Goal: Task Accomplishment & Management: Manage account settings

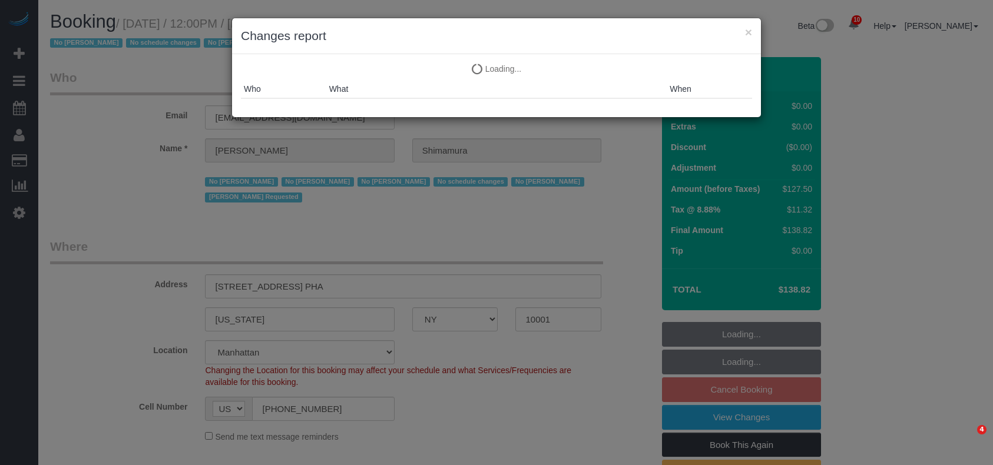
select select "NY"
select select "string:stripe-pm_1ReEIv4VGloSiKo7cgmGyiSI"
select select "spot5"
select select "number:89"
select select "number:90"
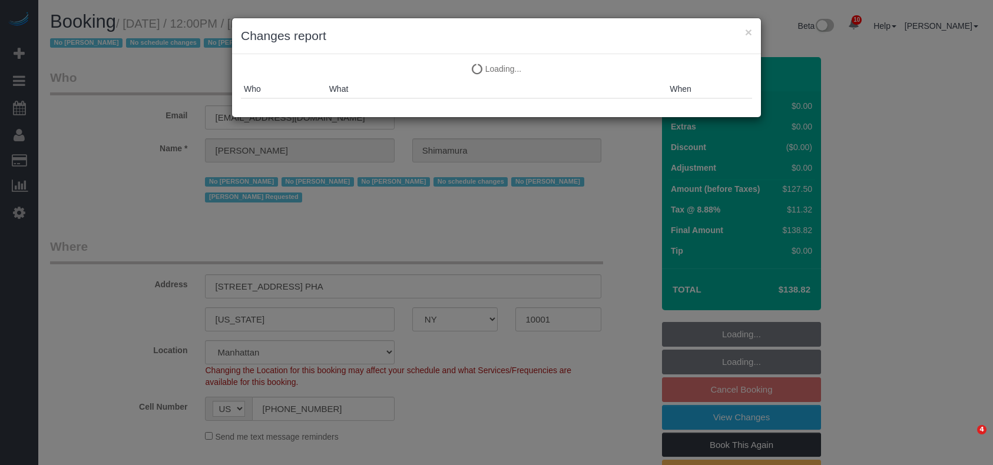
select select "number:15"
select select "number:5"
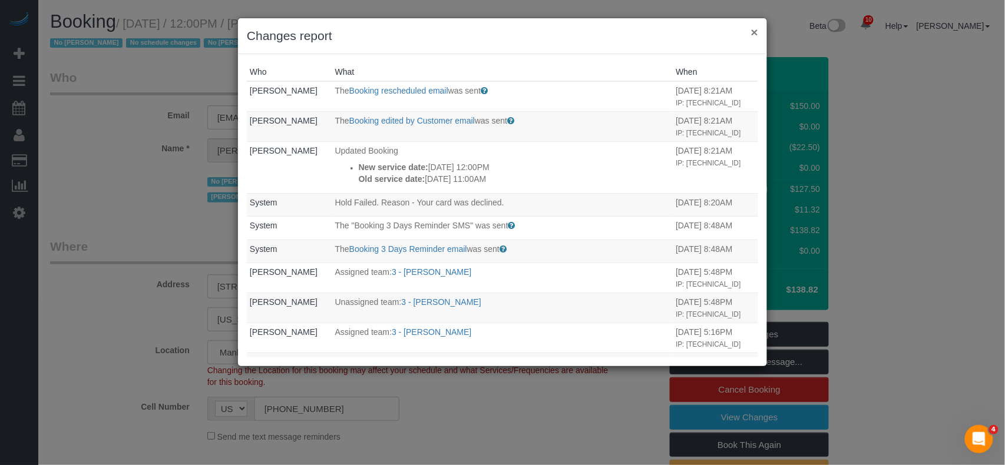
click at [752, 35] on button "×" at bounding box center [754, 32] width 7 height 12
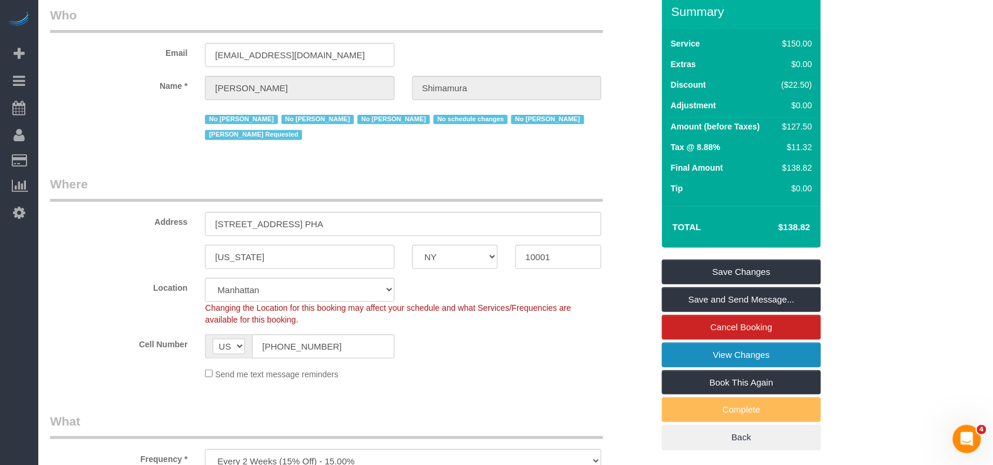
scroll to position [157, 0]
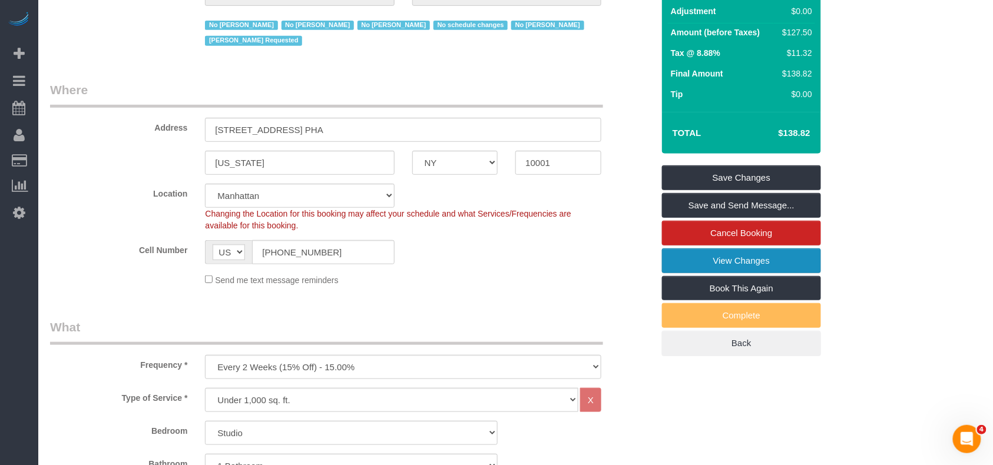
click at [730, 264] on link "View Changes" at bounding box center [741, 261] width 159 height 25
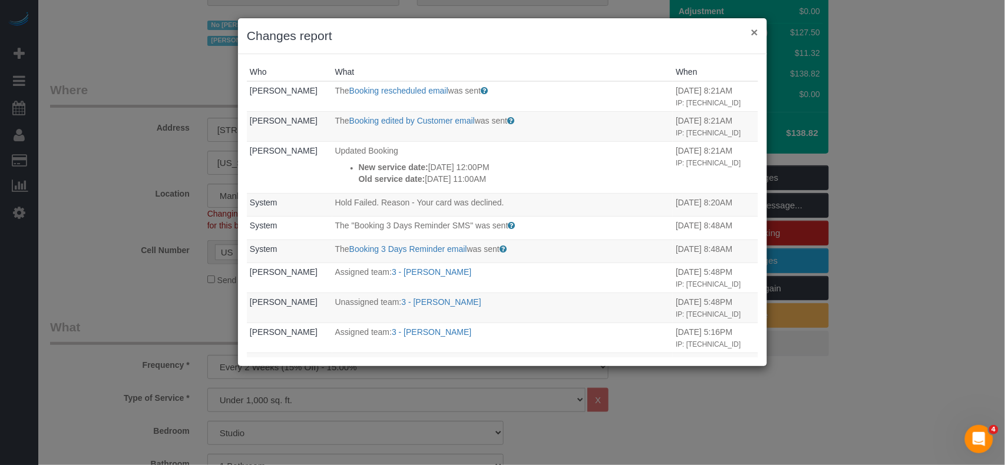
click at [757, 34] on button "×" at bounding box center [754, 32] width 7 height 12
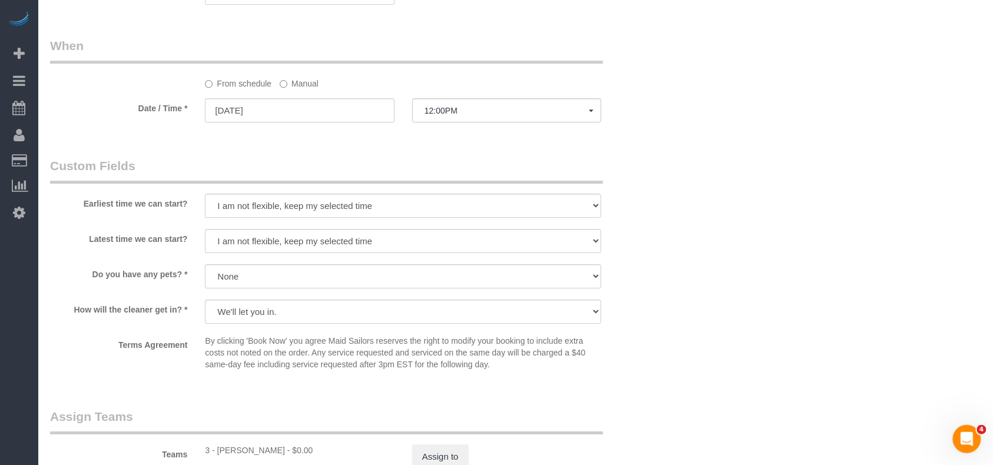
scroll to position [1413, 0]
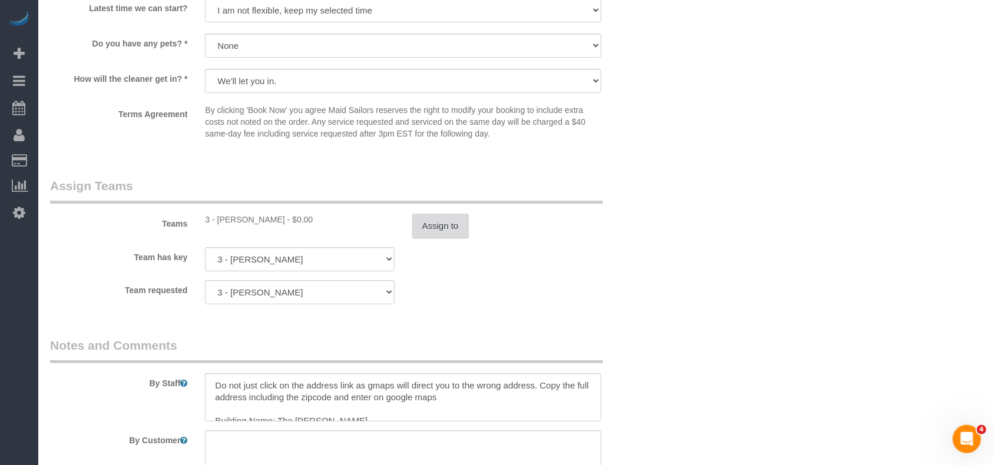
click at [439, 230] on button "Assign to" at bounding box center [440, 226] width 57 height 25
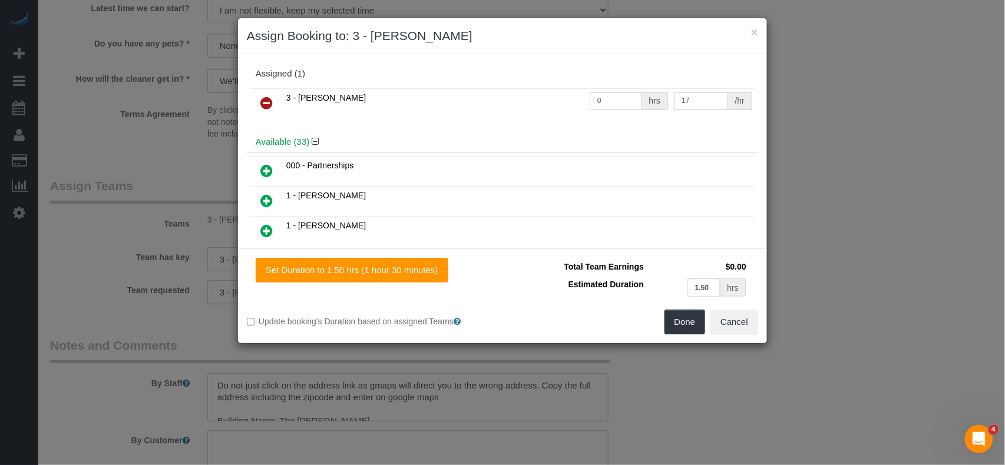
click at [267, 104] on icon at bounding box center [266, 103] width 12 height 14
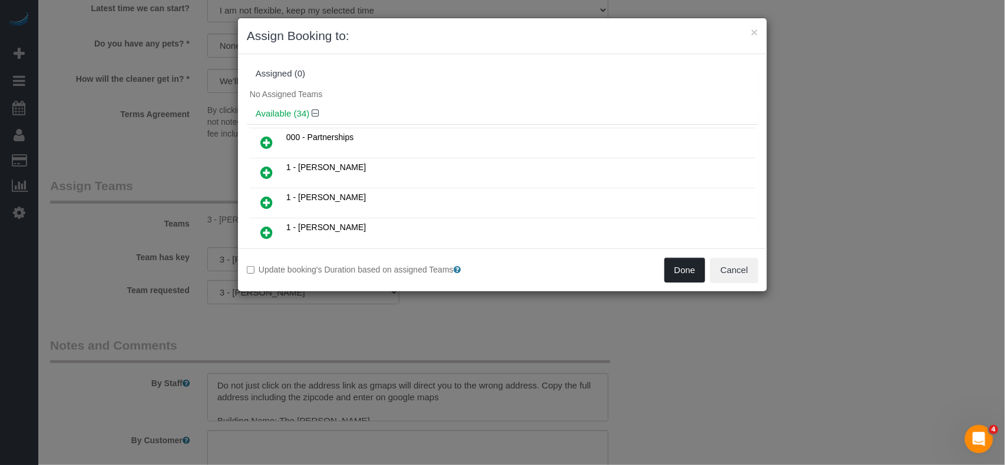
click at [698, 274] on button "Done" at bounding box center [684, 270] width 41 height 25
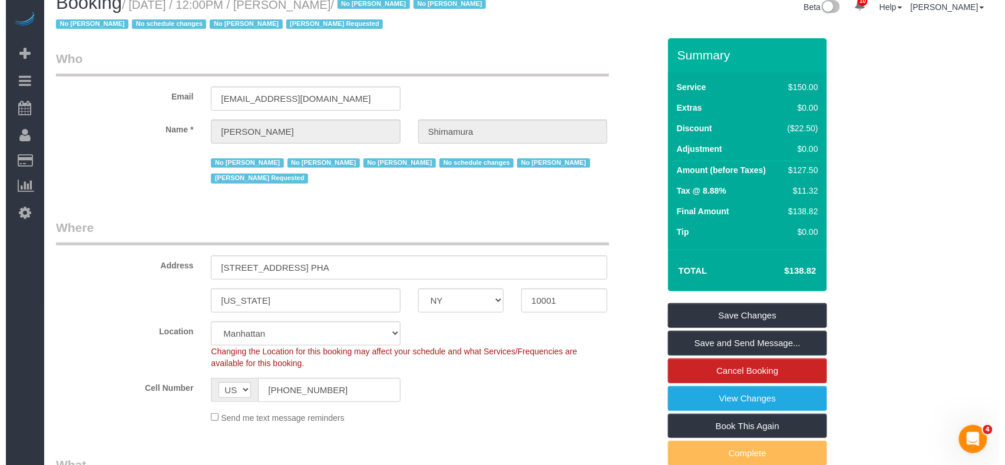
scroll to position [0, 0]
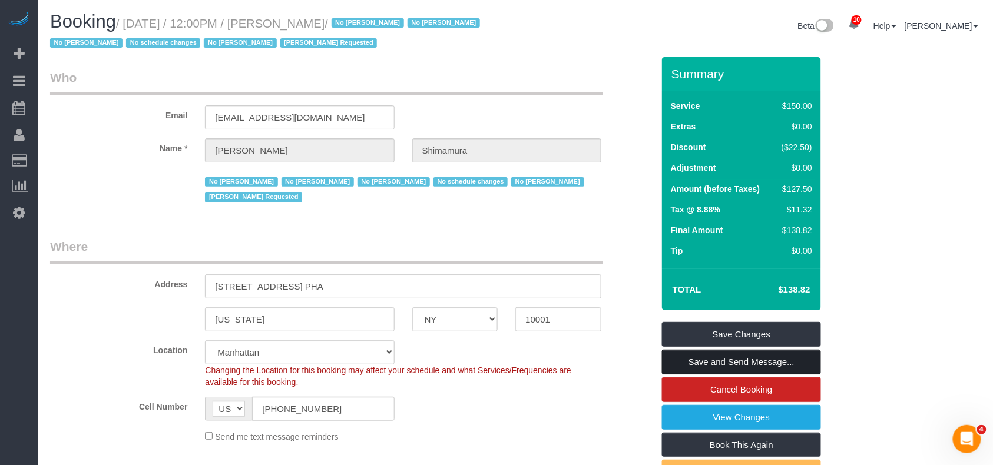
click at [731, 363] on link "Save and Send Message..." at bounding box center [741, 362] width 159 height 25
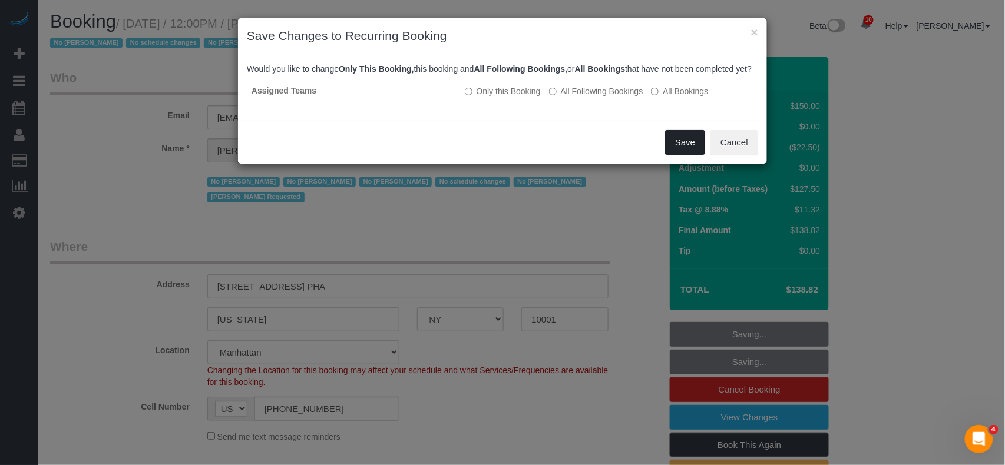
click at [677, 151] on button "Save" at bounding box center [685, 142] width 40 height 25
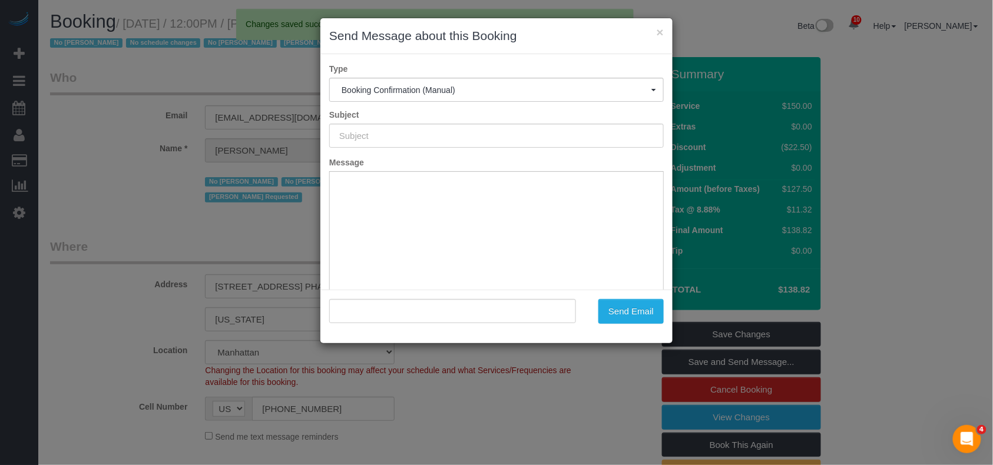
type input "Cleaning Confirmed for [DATE] 12:00pm"
type input ""[PERSON_NAME]" <[EMAIL_ADDRESS][DOMAIN_NAME]>"
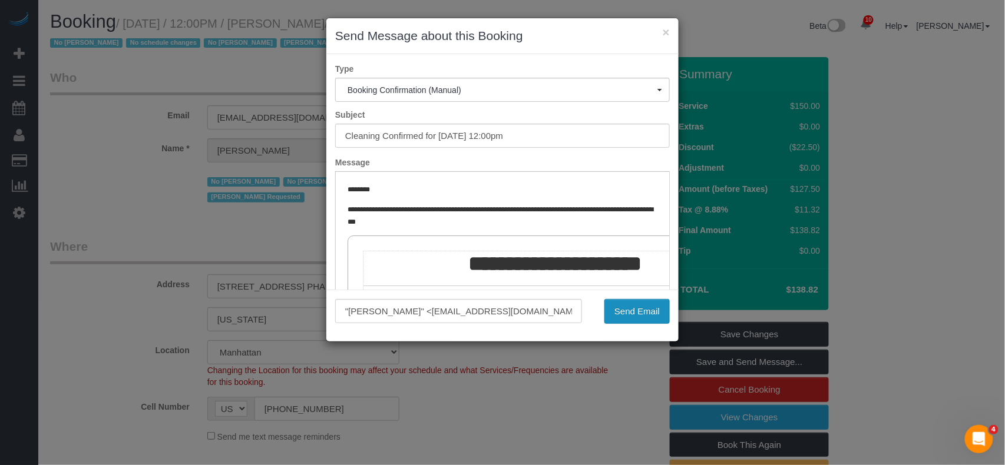
click at [627, 306] on button "Send Email" at bounding box center [636, 311] width 65 height 25
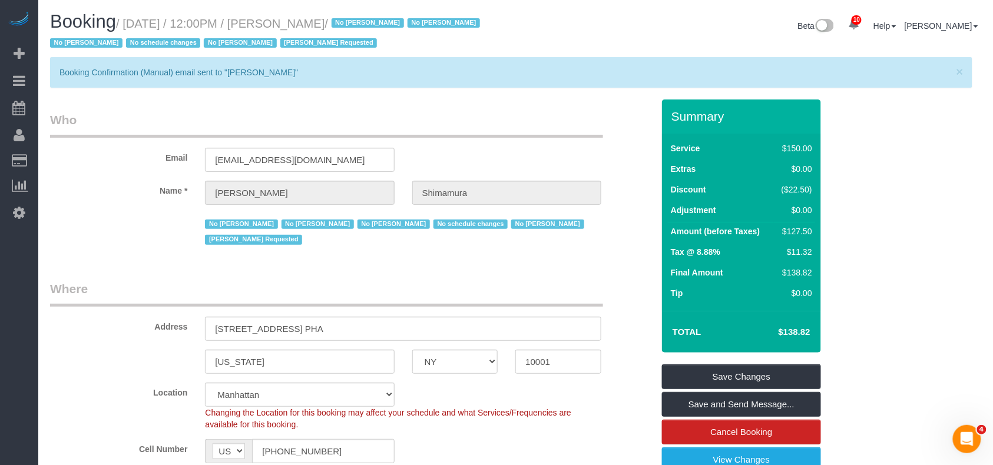
drag, startPoint x: 389, startPoint y: 24, endPoint x: 302, endPoint y: 25, distance: 87.2
click at [302, 25] on small "/ [DATE] / 12:00PM / [PERSON_NAME] / No [PERSON_NAME] No [PERSON_NAME] No [PERS…" at bounding box center [266, 33] width 433 height 33
copy small "[PERSON_NAME]"
click at [388, 22] on small "/ [DATE] / 12:00PM / [PERSON_NAME] / No [PERSON_NAME] No [PERSON_NAME] No [PERS…" at bounding box center [266, 33] width 433 height 33
drag, startPoint x: 387, startPoint y: 22, endPoint x: 125, endPoint y: 24, distance: 262.1
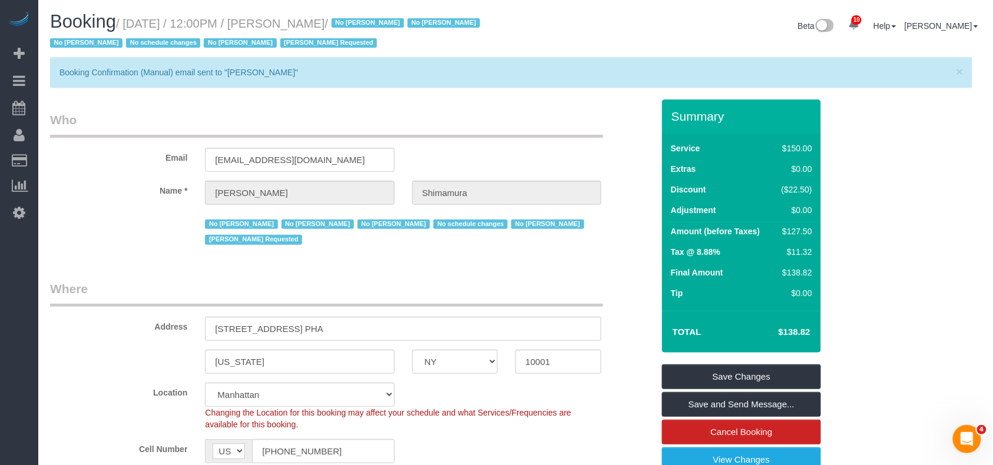
click at [125, 24] on small "/ [DATE] / 12:00PM / [PERSON_NAME] / No [PERSON_NAME] No [PERSON_NAME] No [PERS…" at bounding box center [266, 33] width 433 height 33
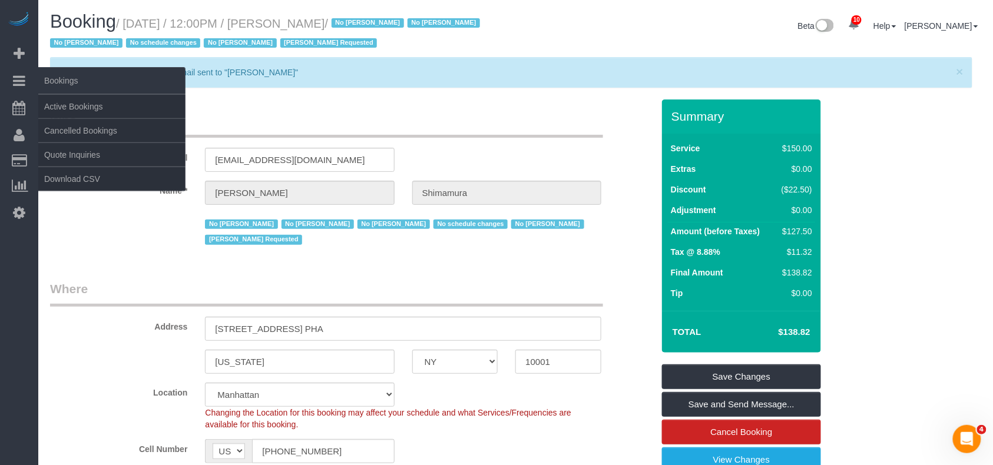
copy small "[DATE] / 12:00PM / [PERSON_NAME]"
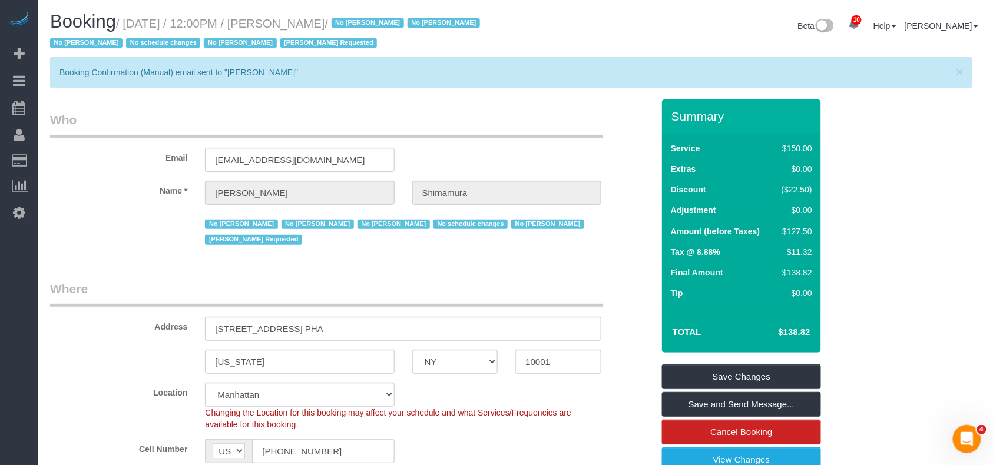
click at [391, 25] on small "/ [DATE] / 12:00PM / [PERSON_NAME] / No [PERSON_NAME] No [PERSON_NAME] No [PERS…" at bounding box center [266, 33] width 433 height 33
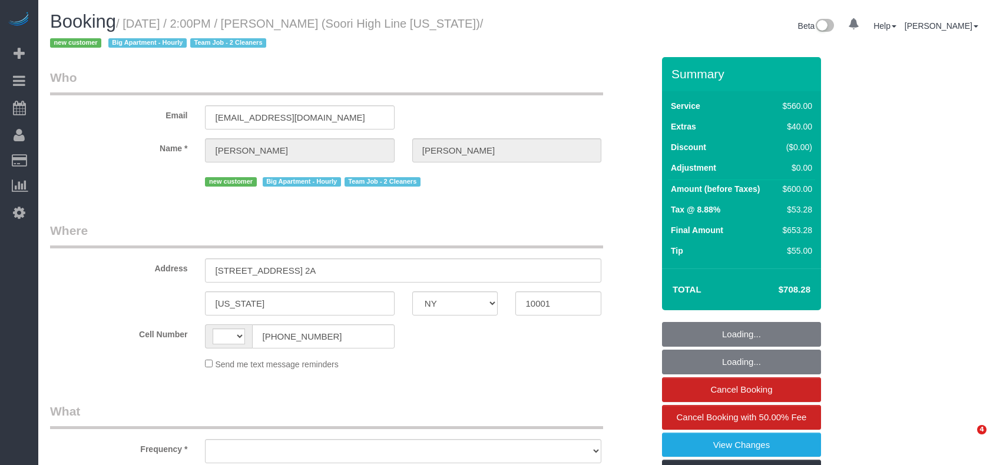
select select "NY"
select select "string:US"
select select "object:726"
select select "210"
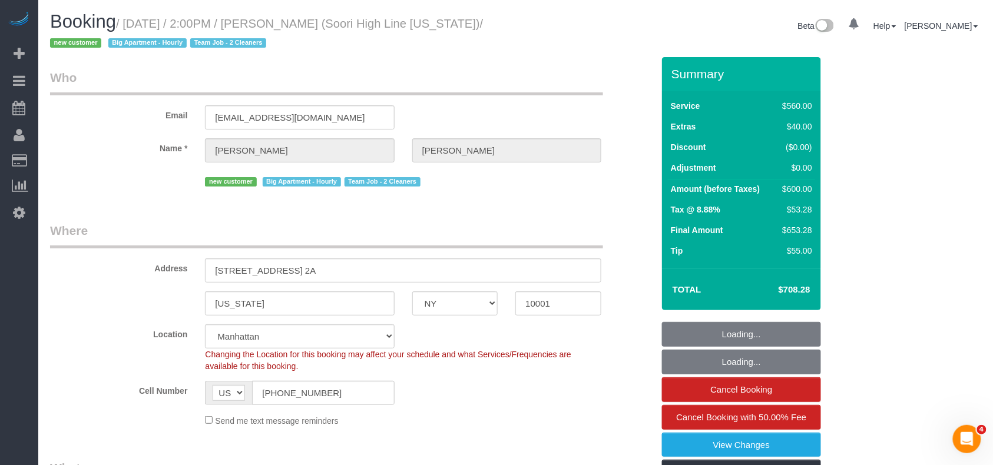
select select "number:57"
select select "number:74"
select select "number:15"
select select "number:6"
select select "string:stripe-pm_1S2nb74VGloSiKo7818leay8"
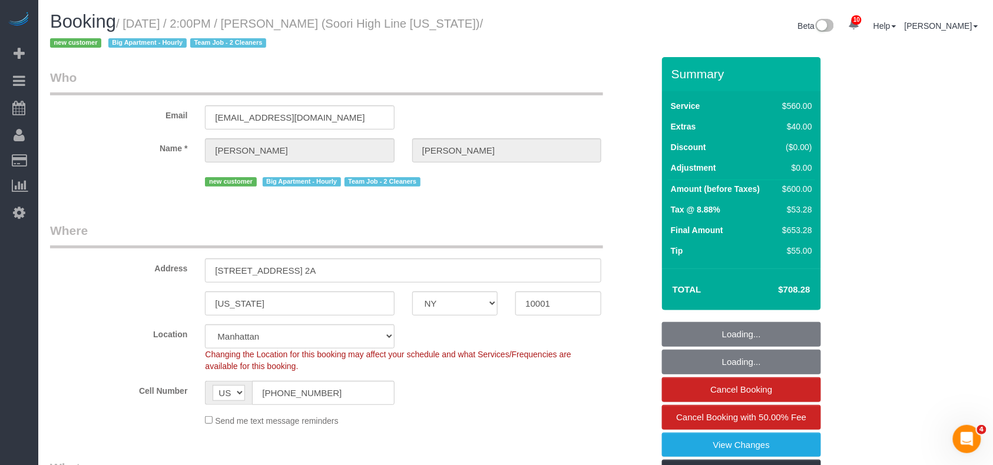
select select "spot1"
select select "object:1363"
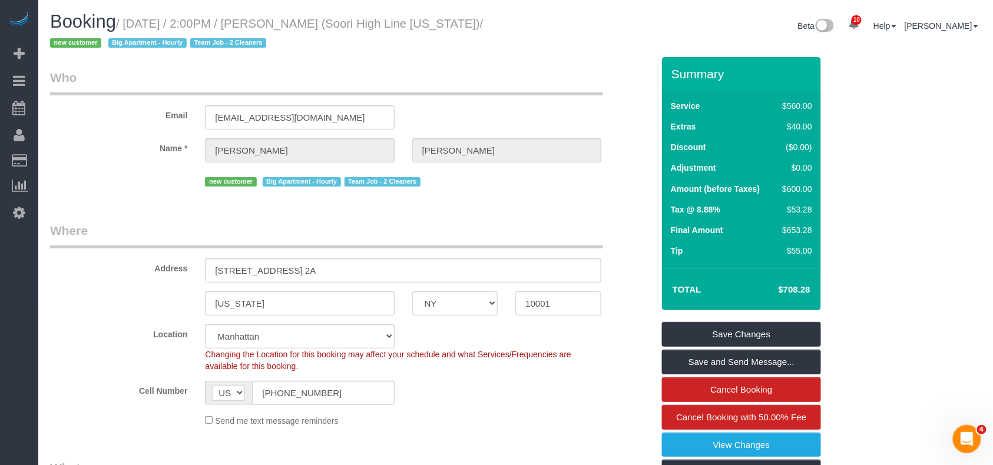
drag, startPoint x: 75, startPoint y: 44, endPoint x: 128, endPoint y: 24, distance: 56.7
click at [128, 24] on small "/ September 03, 2025 / 2:00PM / Joshua Salcedo (Soori High Line New York) / new…" at bounding box center [266, 33] width 433 height 33
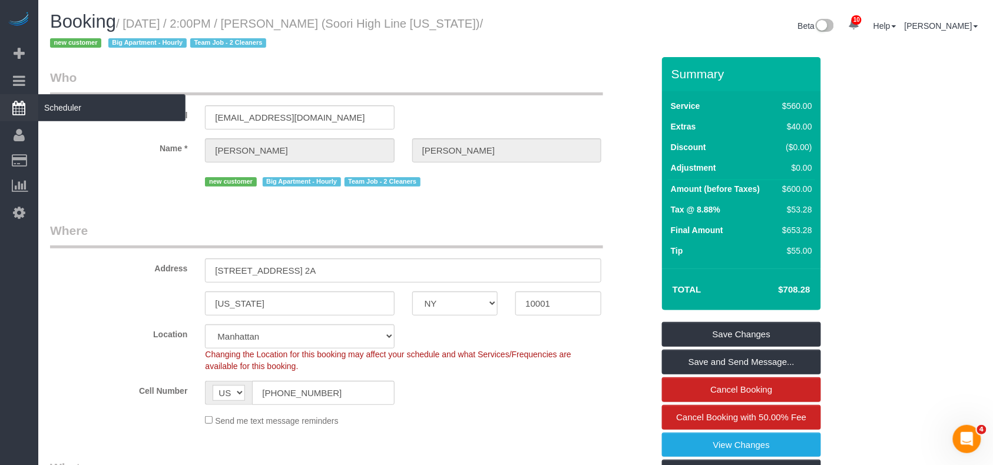
copy small "September 03, 2025 / 2:00PM / Joshua Salcedo (Soori High Line New York)"
